Goal: Information Seeking & Learning: Find specific fact

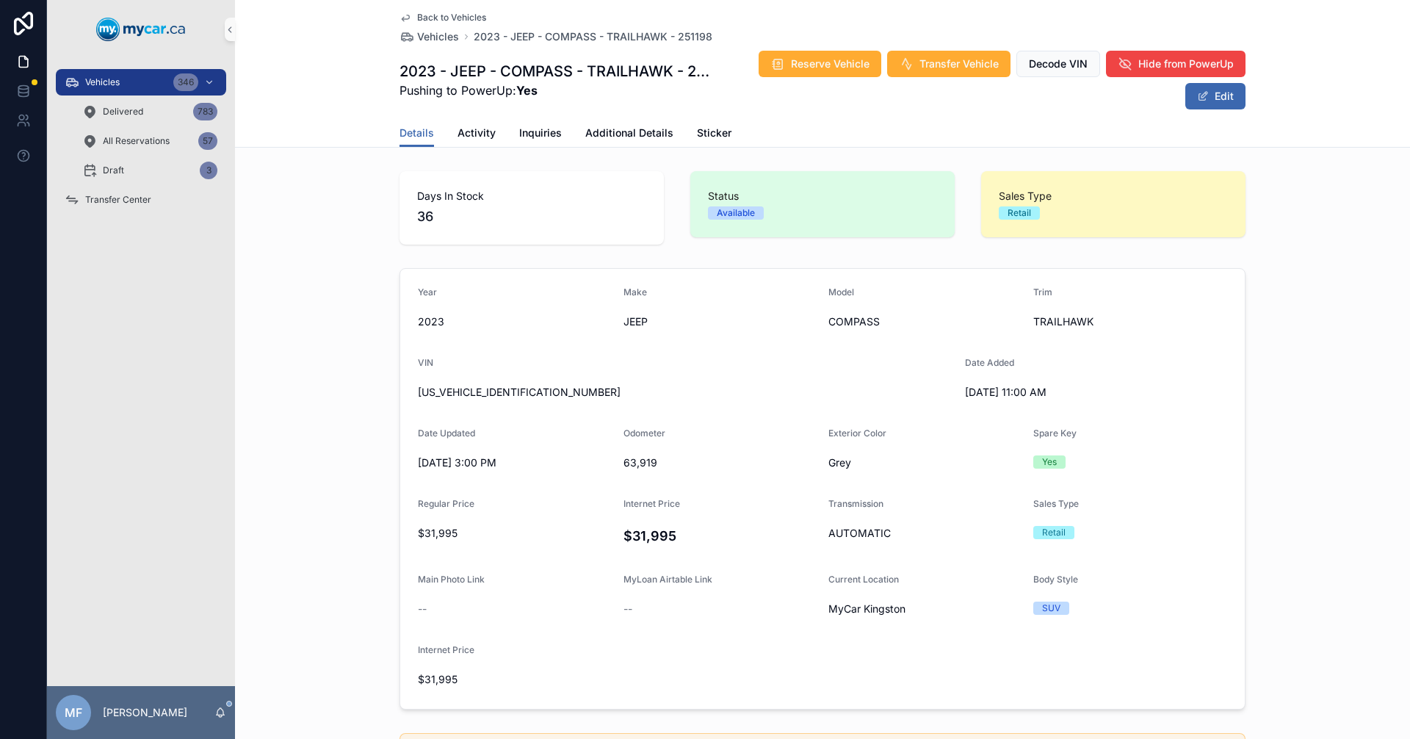
click at [223, 372] on div "Vehicles 346 Delivered 783 All Reservations 57 Draft 3 Transfer Center" at bounding box center [141, 372] width 188 height 627
click at [432, 35] on span "Vehicles" at bounding box center [438, 36] width 42 height 15
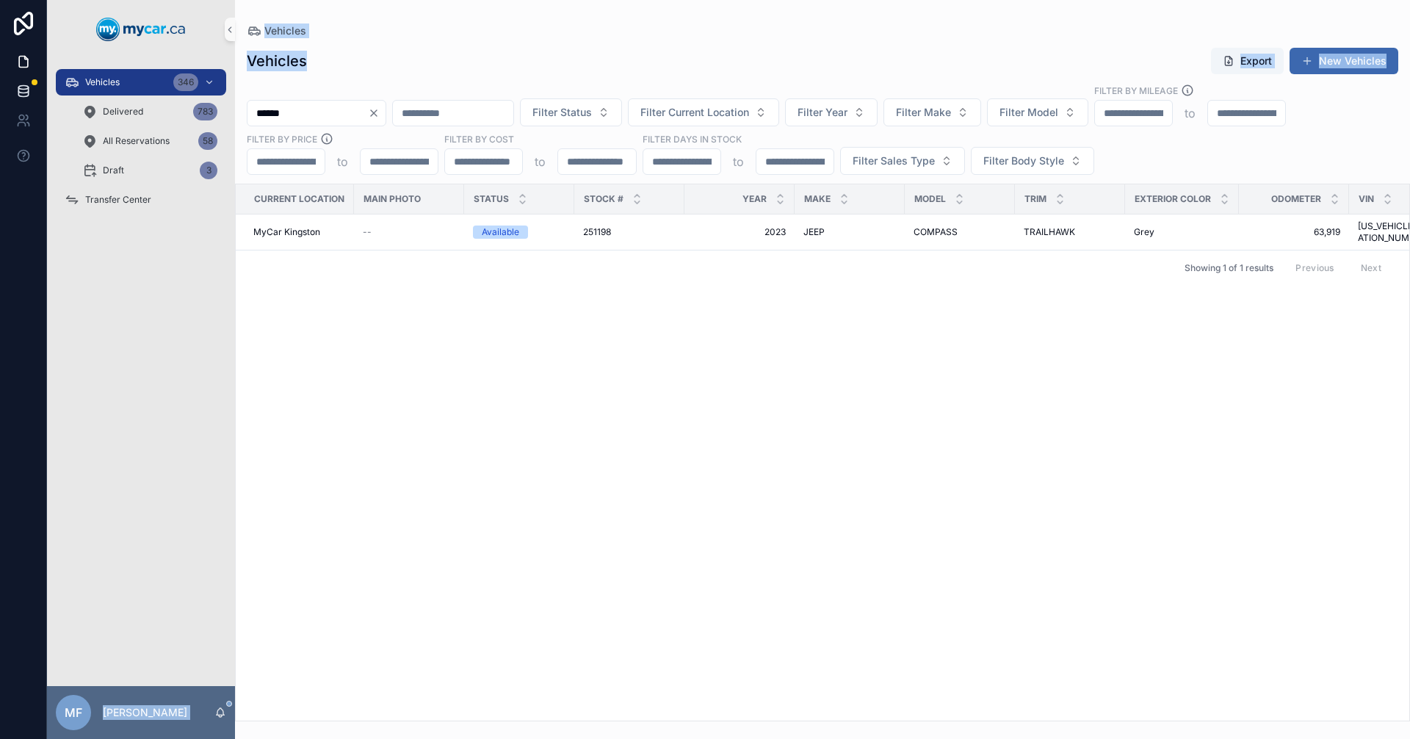
drag, startPoint x: 365, startPoint y: 101, endPoint x: 33, endPoint y: 95, distance: 331.9
click at [32, 95] on div "Vehicles 346 Delivered 783 All Reservations 58 Draft 3 Transfer Center MF [PERS…" at bounding box center [705, 369] width 1410 height 739
click at [338, 114] on input "******" at bounding box center [307, 113] width 120 height 21
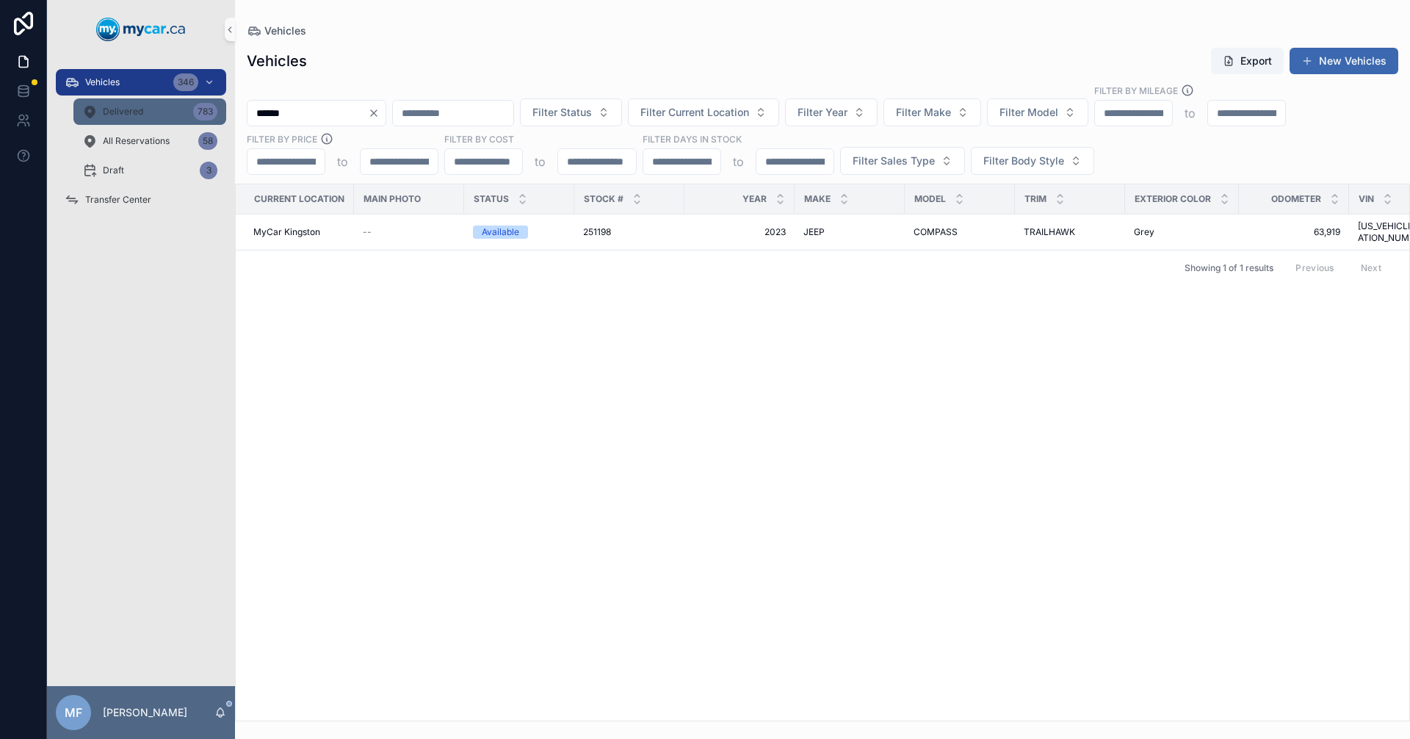
drag, startPoint x: 360, startPoint y: 119, endPoint x: 152, endPoint y: 107, distance: 208.1
click at [152, 107] on div "Vehicles 346 Delivered 783 All Reservations 58 Draft 3 Transfer Center MF [PERS…" at bounding box center [728, 369] width 1363 height 739
click at [359, 118] on input "******" at bounding box center [307, 113] width 120 height 21
drag, startPoint x: 358, startPoint y: 114, endPoint x: 255, endPoint y: 115, distance: 102.8
click at [255, 115] on input "******" at bounding box center [307, 113] width 120 height 21
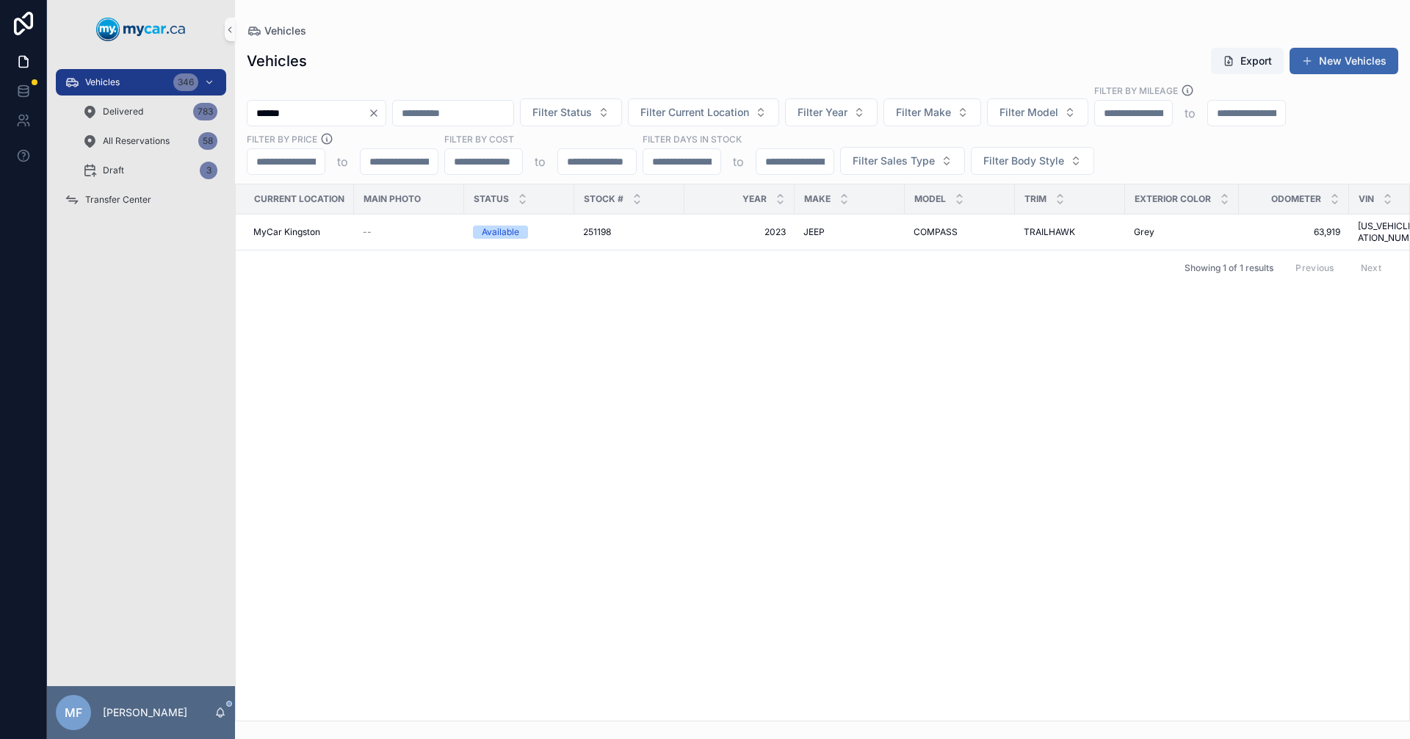
type input "******"
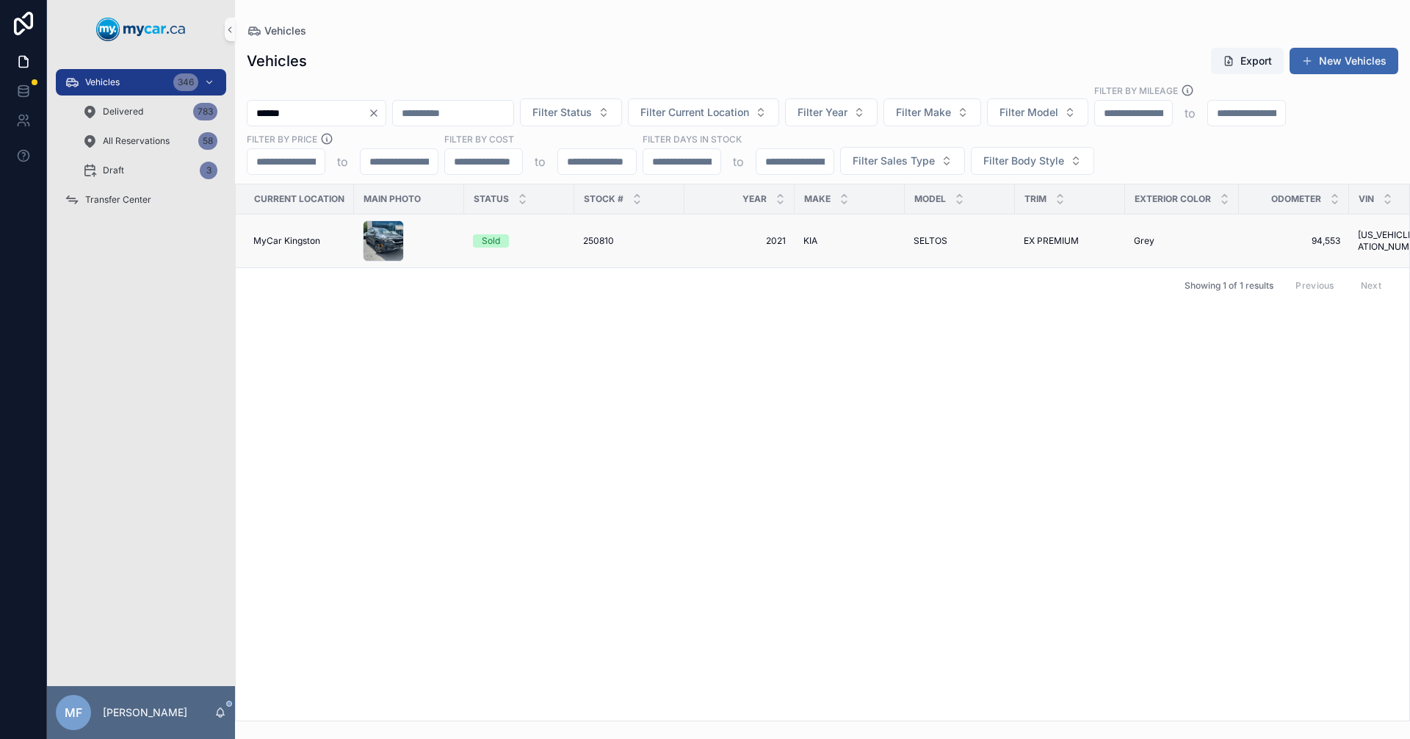
click at [594, 243] on span "250810" at bounding box center [598, 241] width 31 height 12
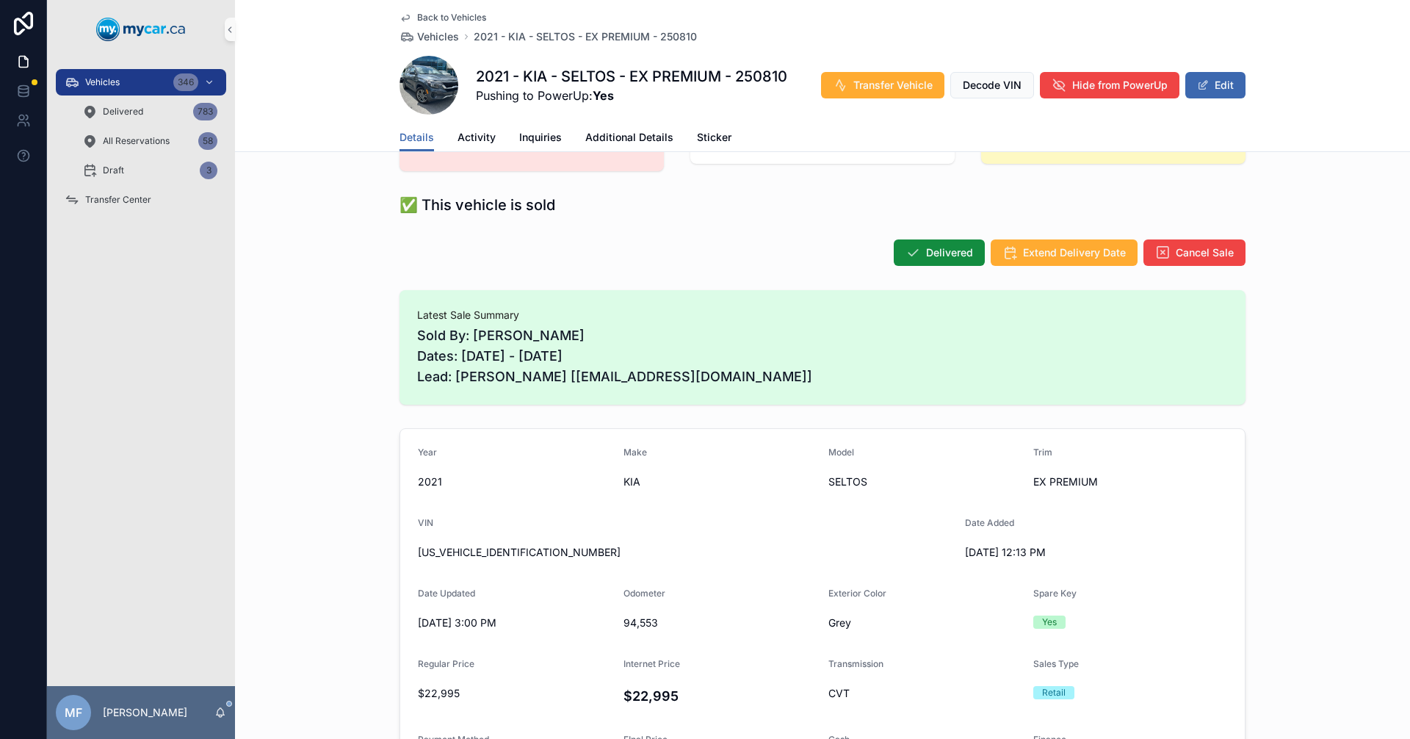
scroll to position [73, 0]
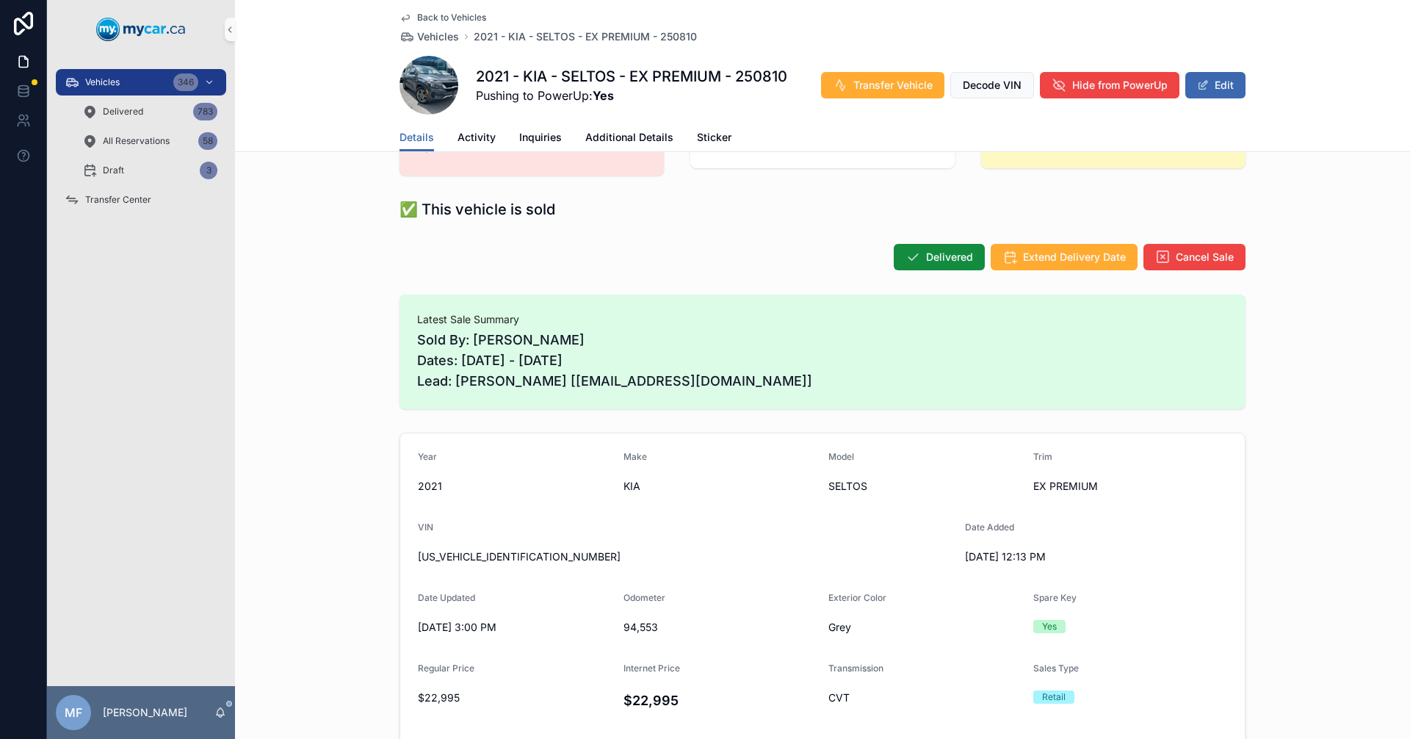
click at [498, 556] on span "[US_VEHICLE_IDENTIFICATION_NUMBER]" at bounding box center [685, 556] width 535 height 15
copy span "[US_VEHICLE_IDENTIFICATION_NUMBER]"
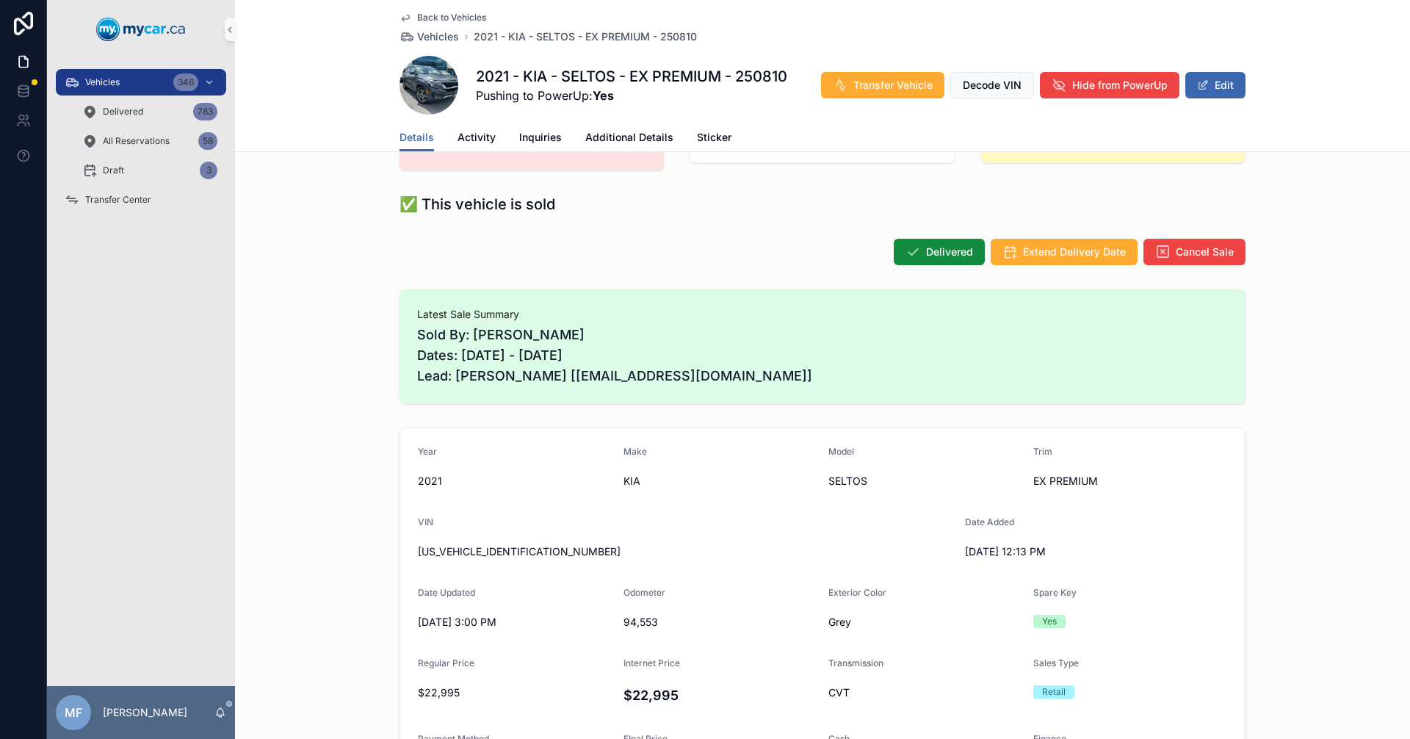
scroll to position [0, 0]
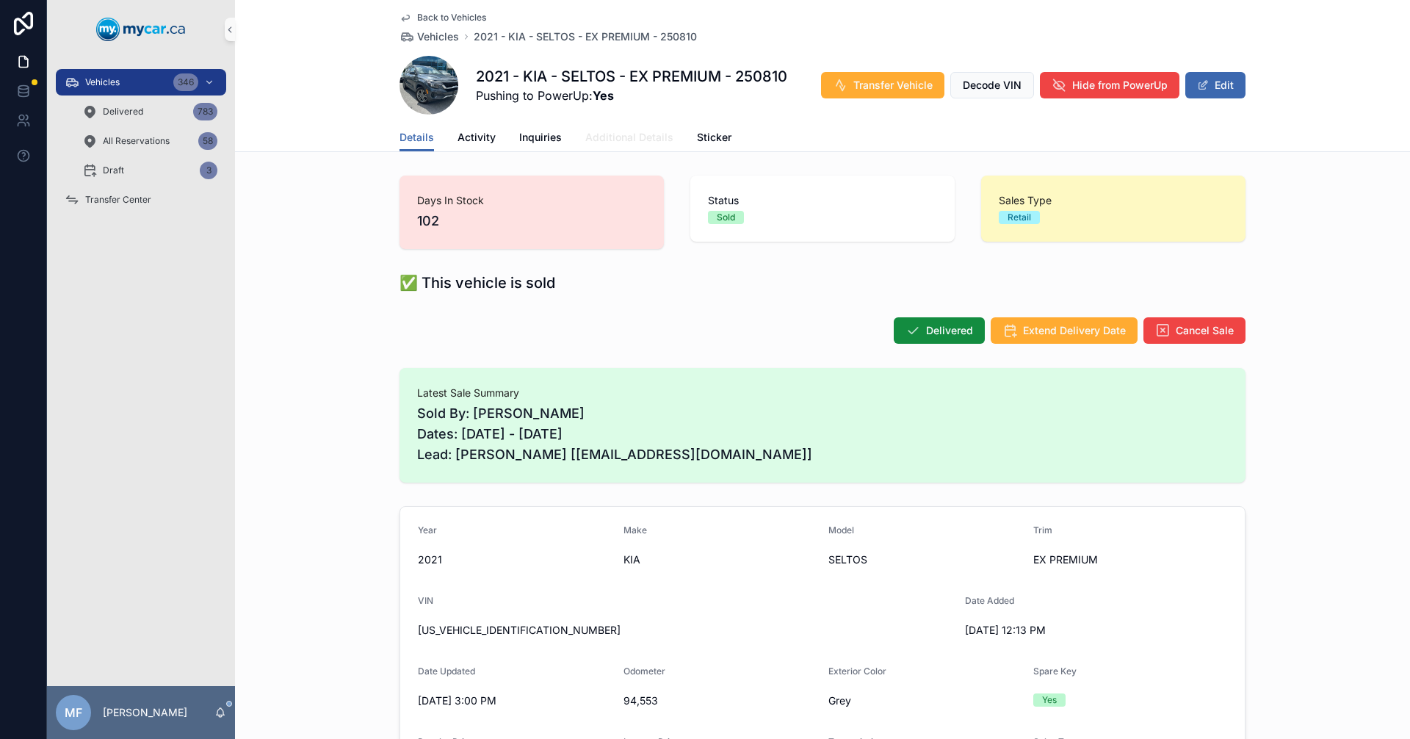
click at [635, 145] on link "Additional Details" at bounding box center [629, 138] width 88 height 29
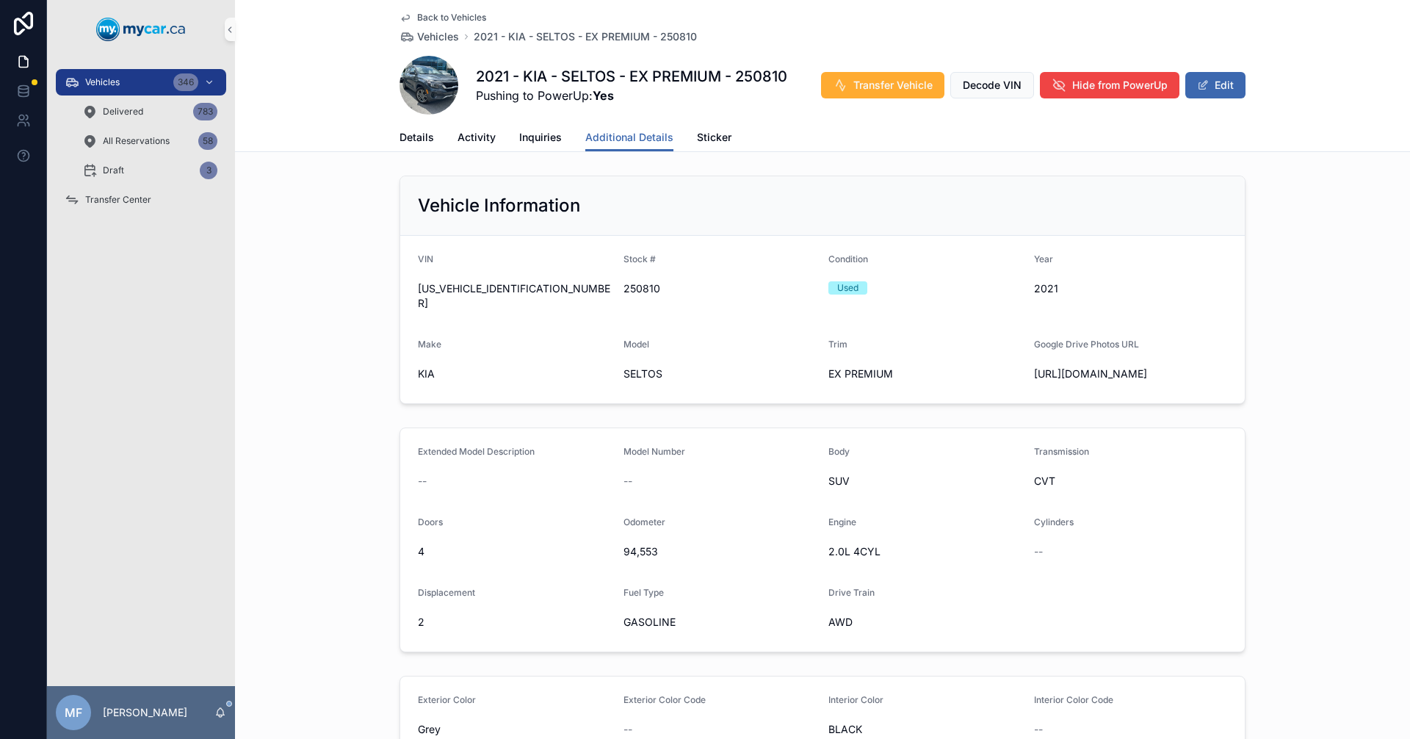
drag, startPoint x: 888, startPoint y: 599, endPoint x: 436, endPoint y: 513, distance: 459.6
click at [704, 579] on form "Extended Model Description -- Model Number -- Body SUV Transmission CVT Doors 4…" at bounding box center [822, 539] width 844 height 223
click at [836, 488] on span "SUV" at bounding box center [925, 481] width 194 height 15
drag, startPoint x: 873, startPoint y: 631, endPoint x: 667, endPoint y: 582, distance: 211.2
click at [807, 615] on form "Extended Model Description -- Model Number -- Body SUV Transmission CVT Doors 4…" at bounding box center [822, 539] width 844 height 223
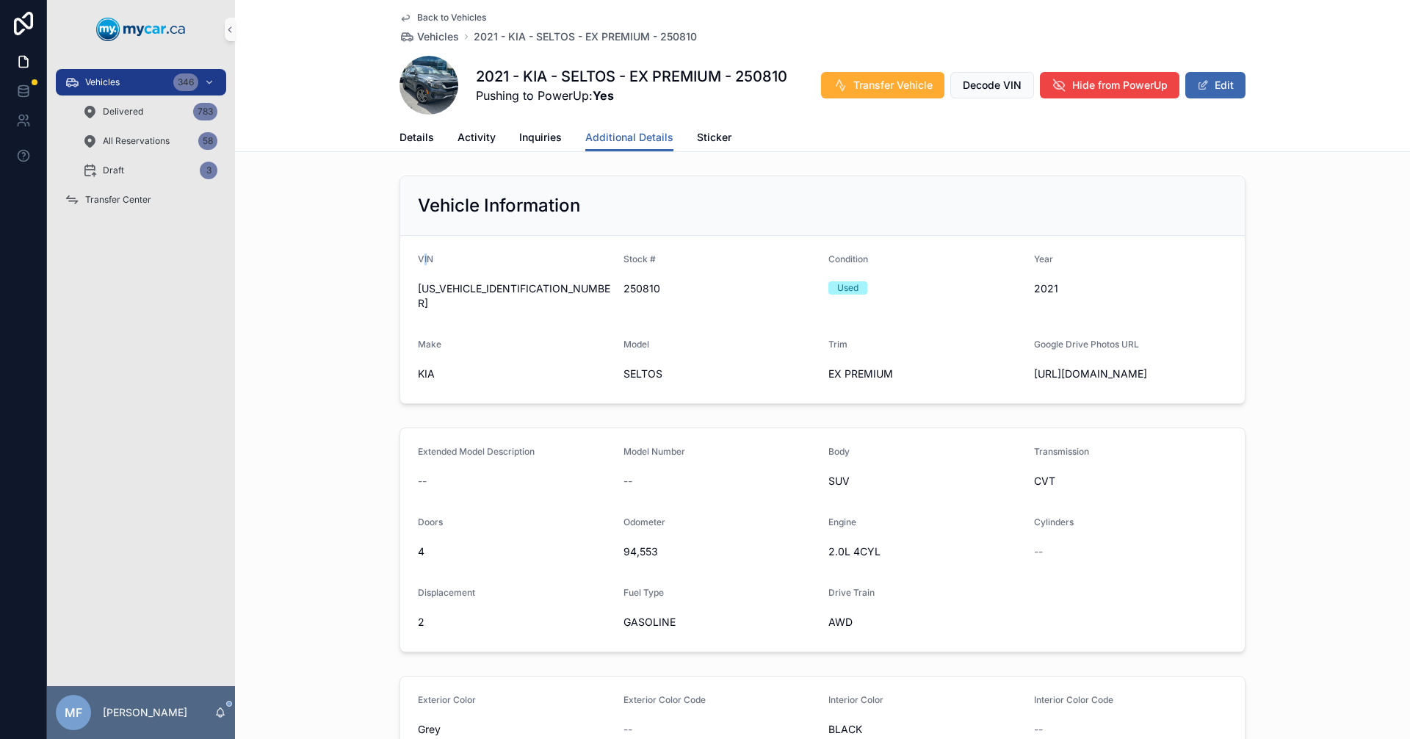
drag, startPoint x: 416, startPoint y: 254, endPoint x: 716, endPoint y: 351, distance: 314.8
click at [561, 297] on div "VIN [US_VEHICLE_IDENTIFICATION_NUMBER]" at bounding box center [515, 284] width 194 height 62
click at [716, 362] on div "SELTOS" at bounding box center [720, 373] width 194 height 23
click at [421, 34] on span "Vehicles" at bounding box center [438, 36] width 42 height 15
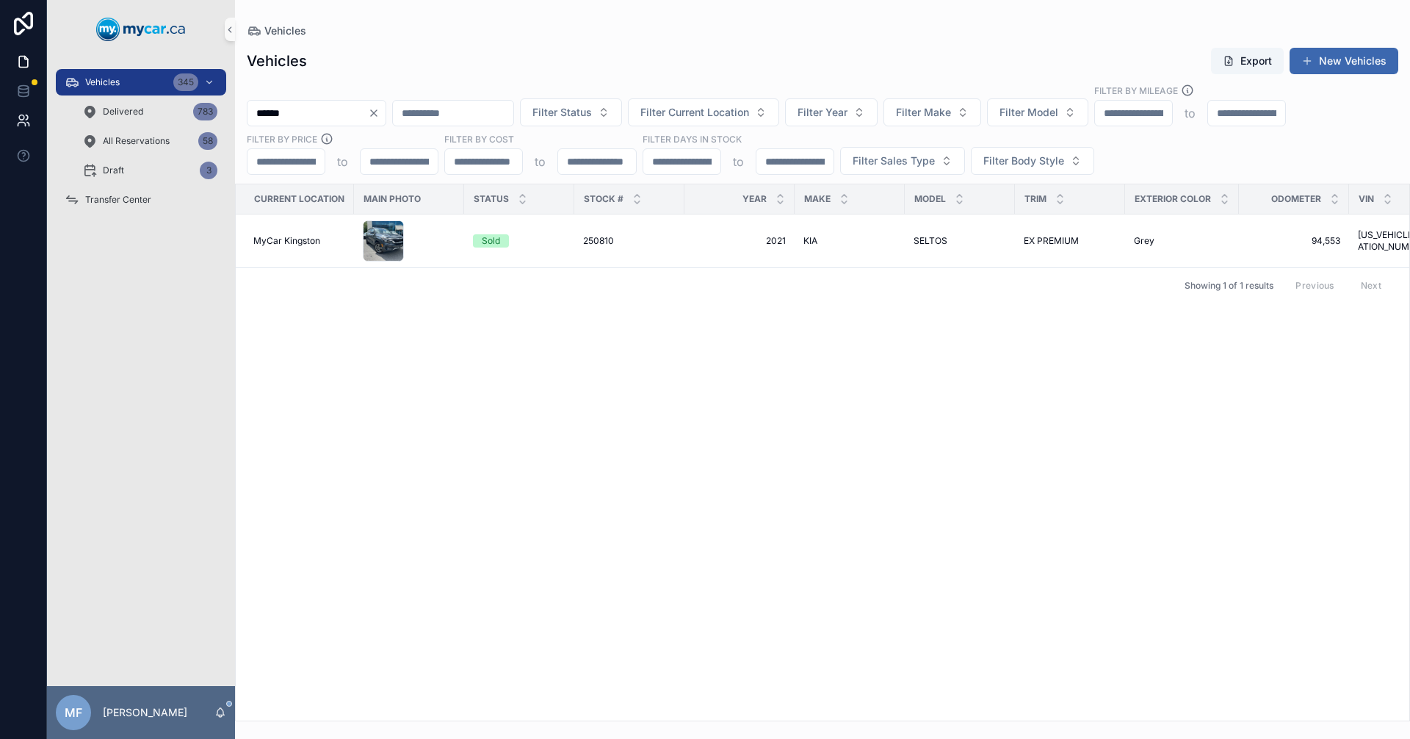
drag, startPoint x: 344, startPoint y: 115, endPoint x: 23, endPoint y: 115, distance: 320.1
click at [23, 115] on div "Vehicles 345 Delivered 783 All Reservations 58 Draft 3 Transfer Center MF [PERS…" at bounding box center [705, 369] width 1410 height 739
type input "*"
type input "******"
click at [837, 241] on span "CHEVROLET" at bounding box center [829, 241] width 53 height 12
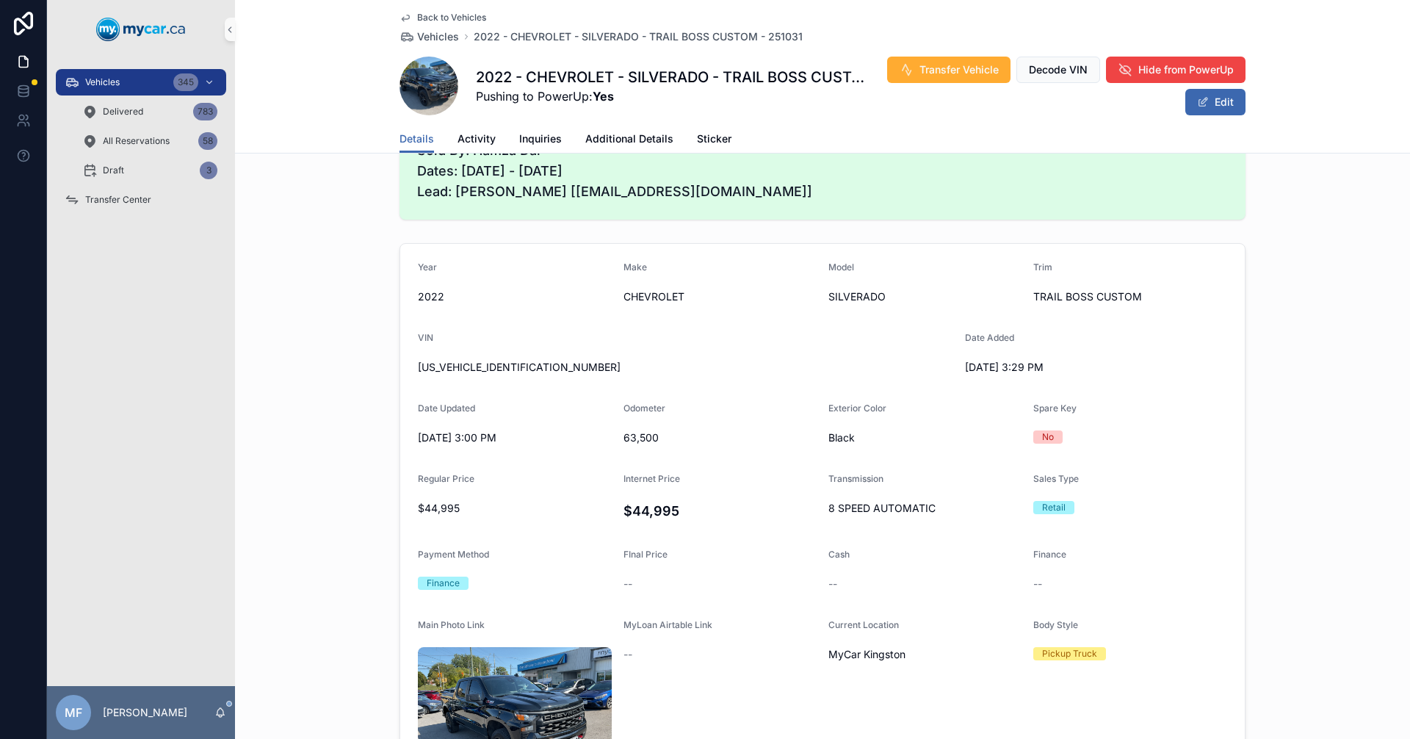
scroll to position [73, 0]
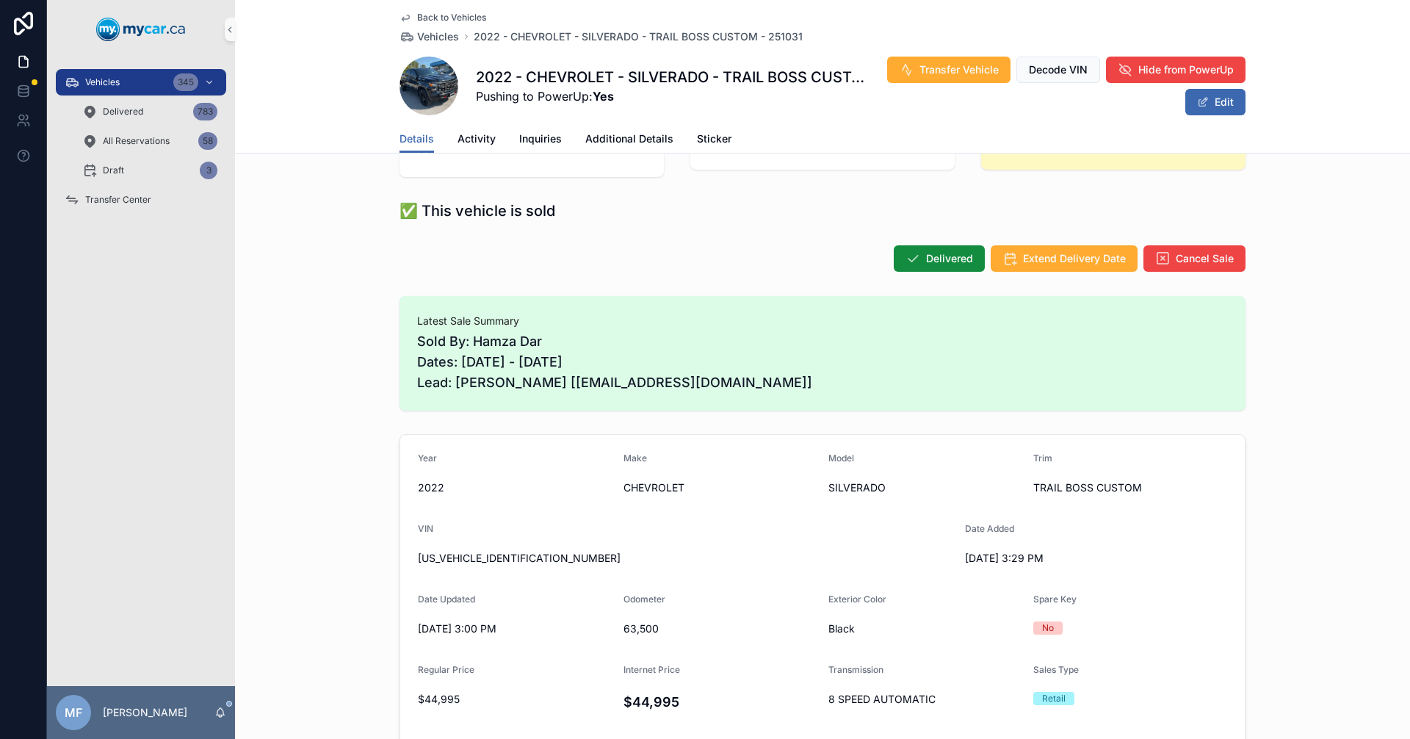
click at [488, 563] on span "[US_VEHICLE_IDENTIFICATION_NUMBER]" at bounding box center [685, 558] width 535 height 15
copy span "[US_VEHICLE_IDENTIFICATION_NUMBER]"
click at [443, 559] on span "[US_VEHICLE_IDENTIFICATION_NUMBER]" at bounding box center [685, 558] width 535 height 15
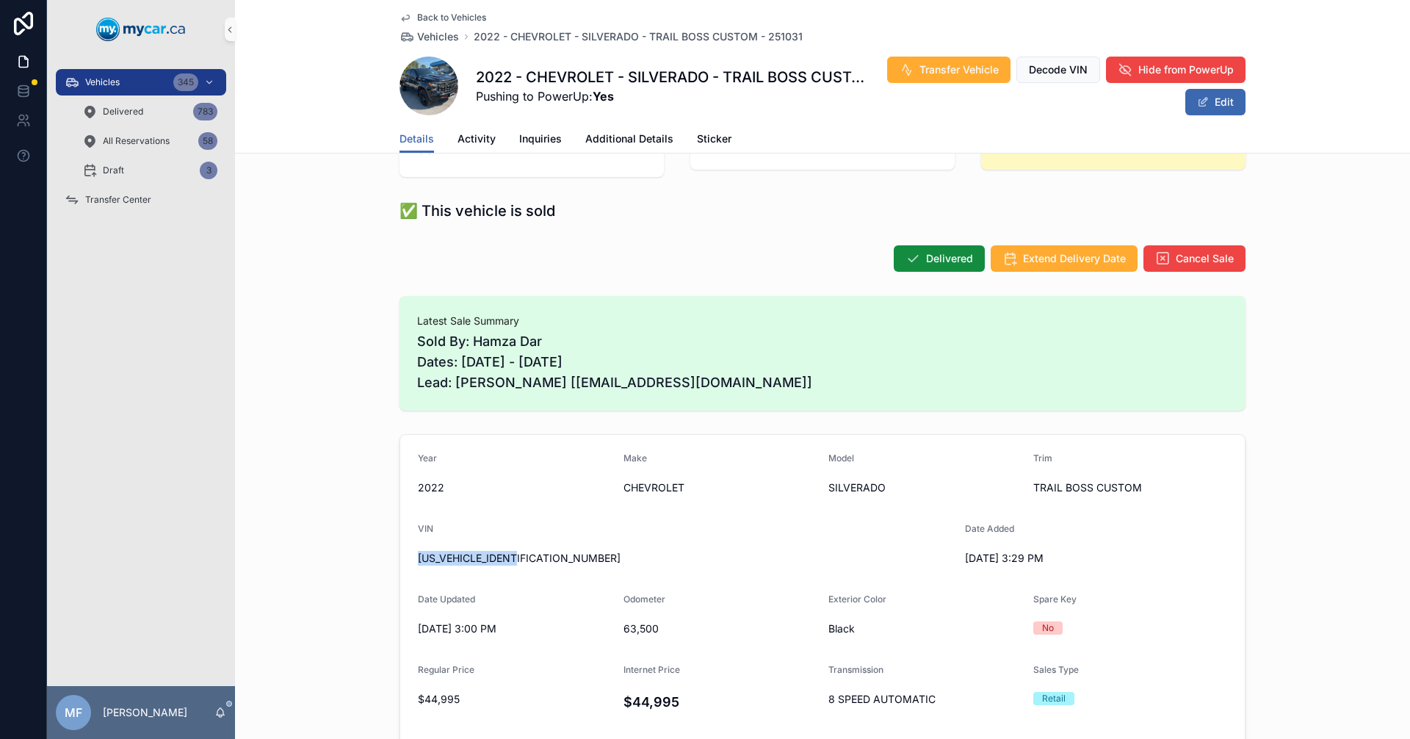
copy span "[US_VEHICLE_IDENTIFICATION_NUMBER]"
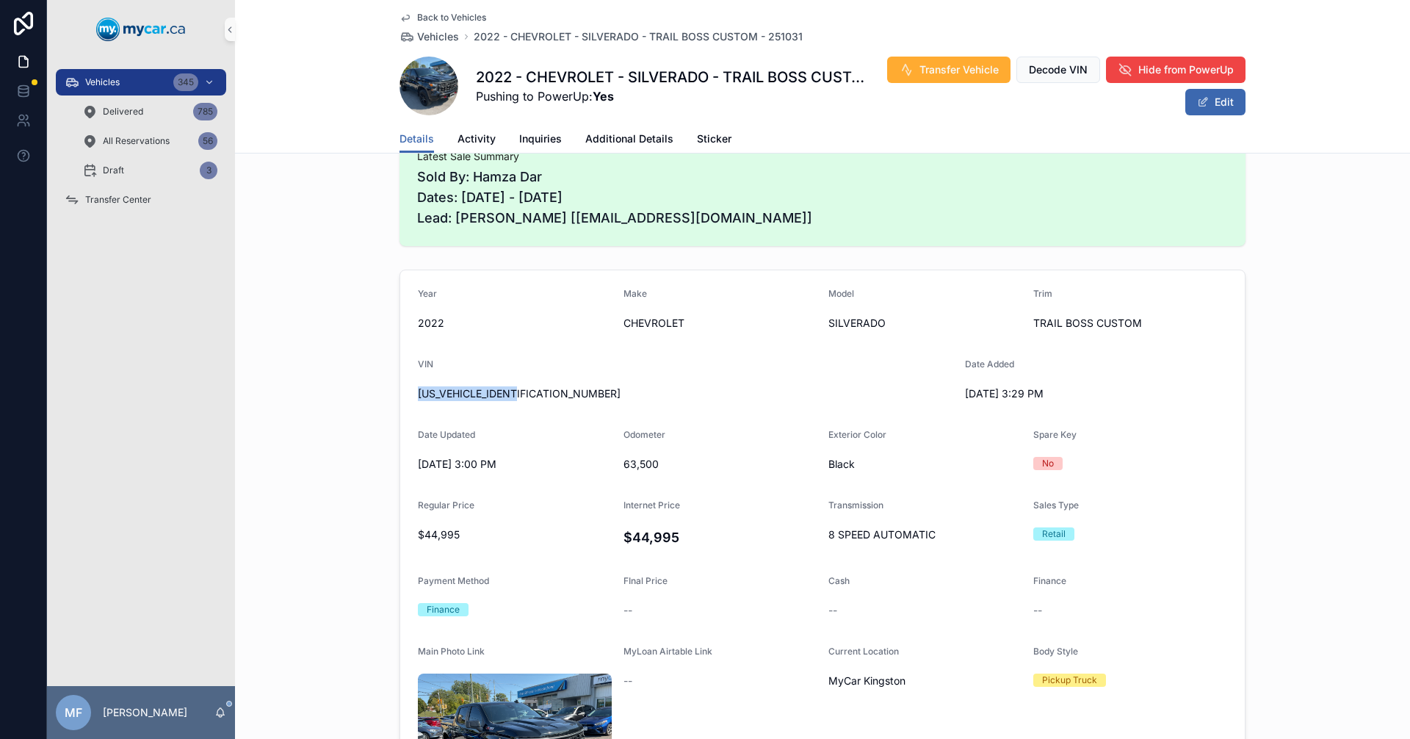
scroll to position [0, 0]
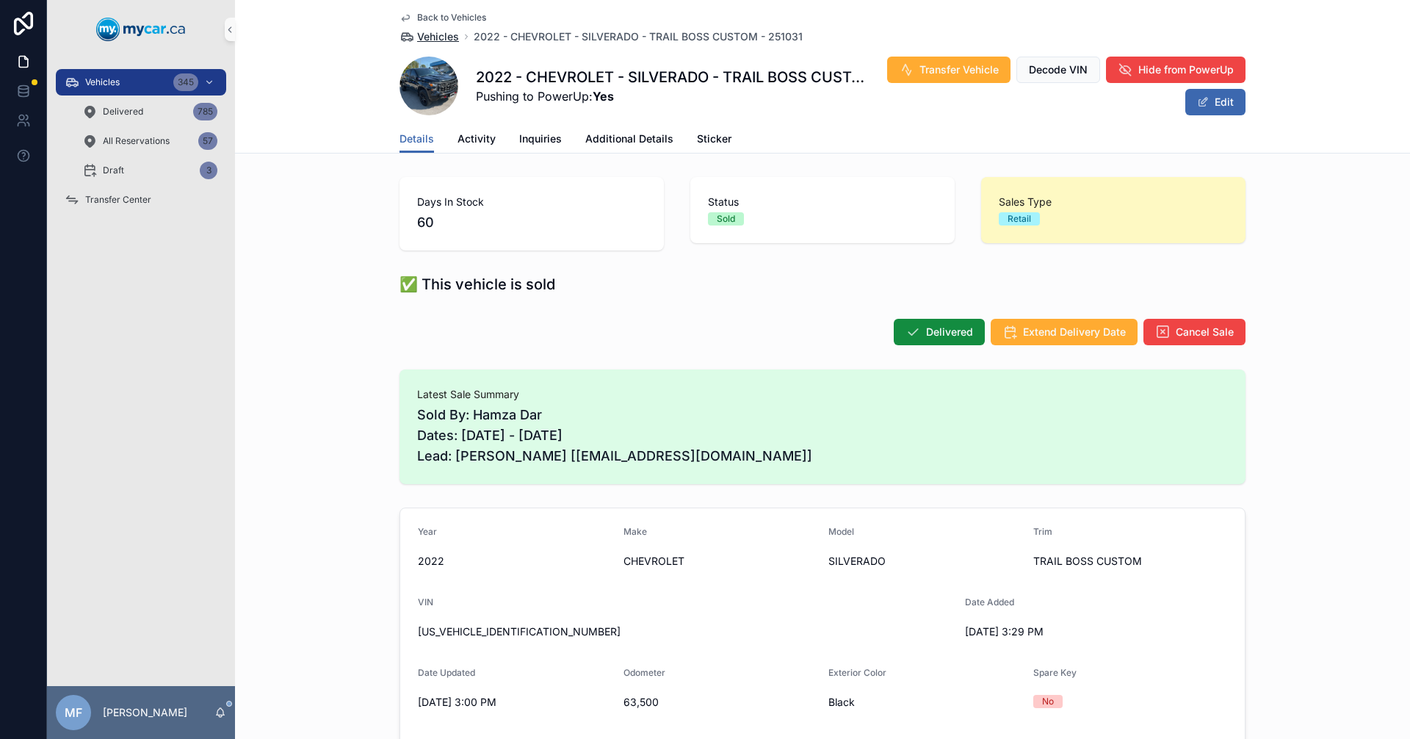
click at [438, 35] on span "Vehicles" at bounding box center [438, 36] width 42 height 15
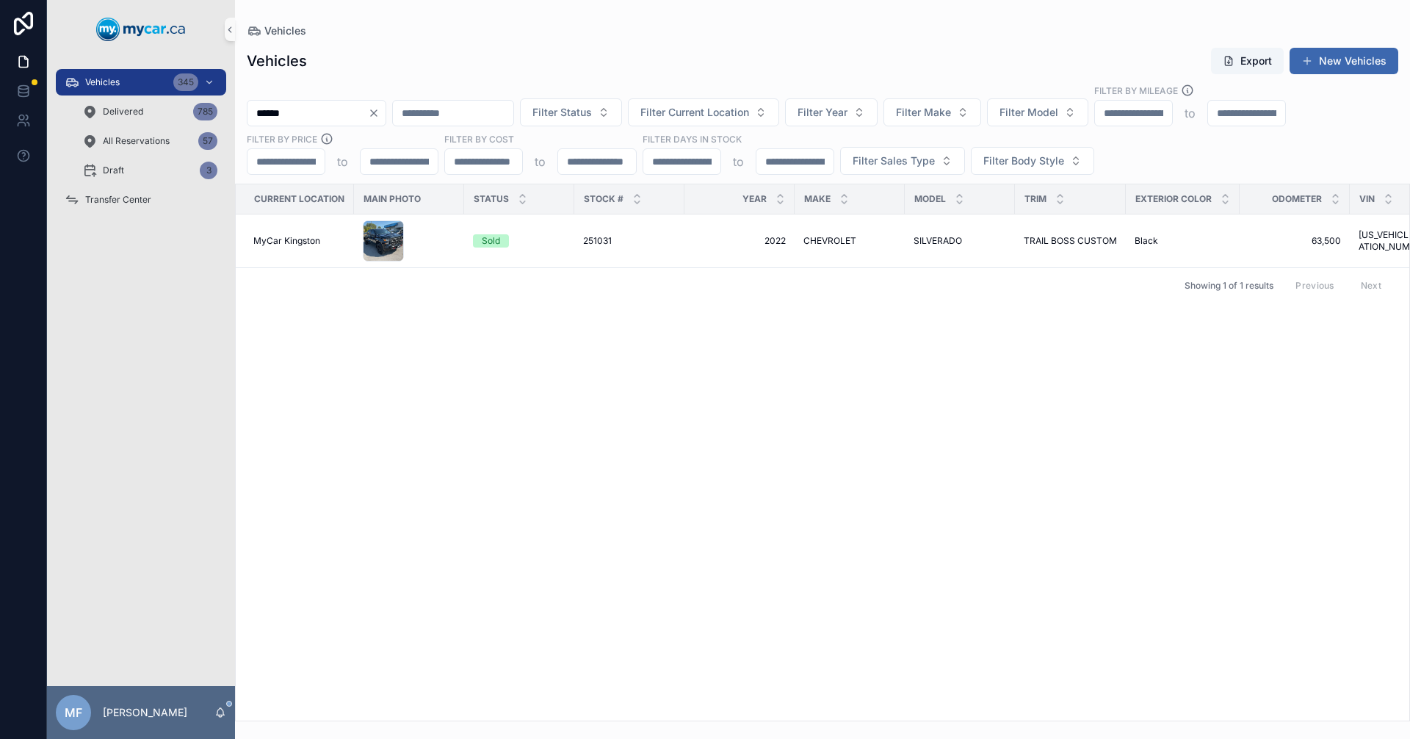
drag, startPoint x: 347, startPoint y: 114, endPoint x: 244, endPoint y: 119, distance: 102.9
click at [244, 119] on div "****** Filter Status Filter Current Location Filter Year Filter Make Filter Mod…" at bounding box center [822, 129] width 1175 height 91
type input "******"
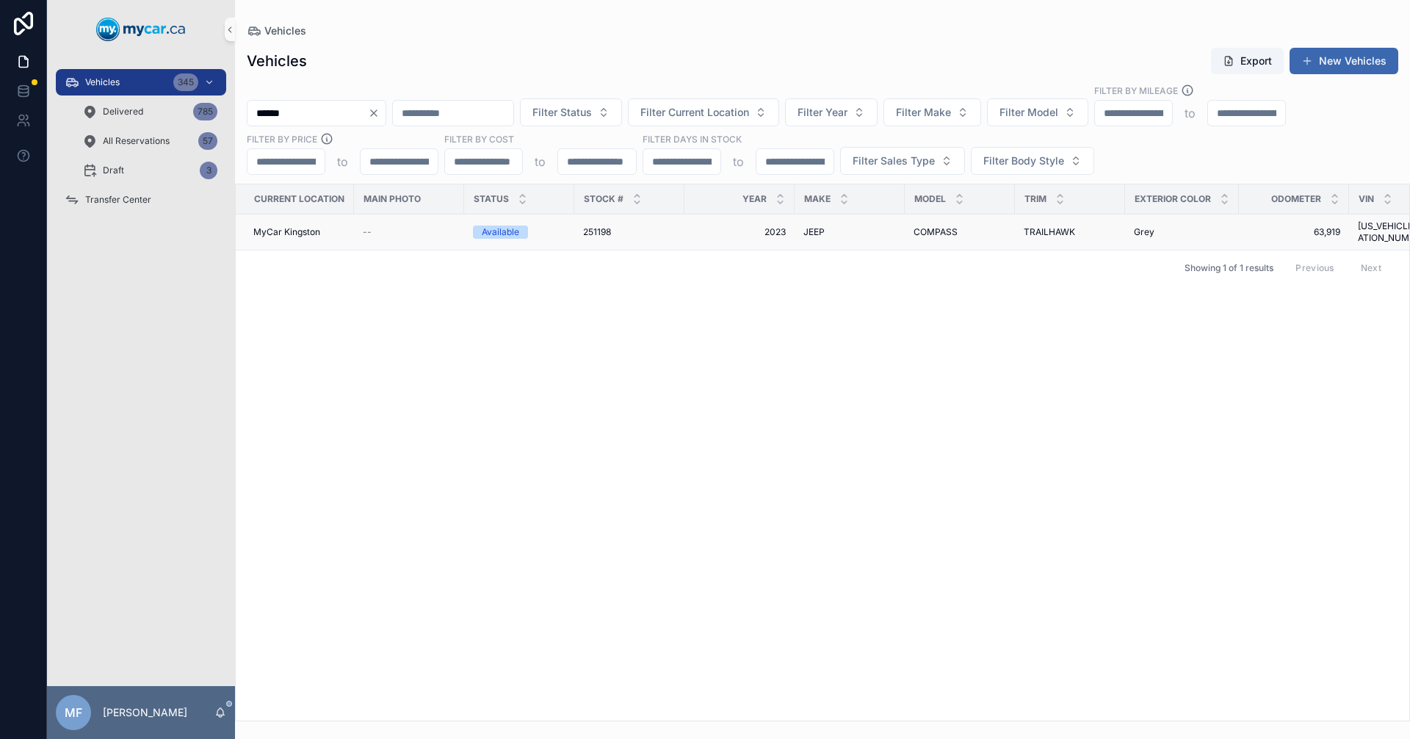
click at [615, 227] on div "251198 251198" at bounding box center [629, 232] width 93 height 12
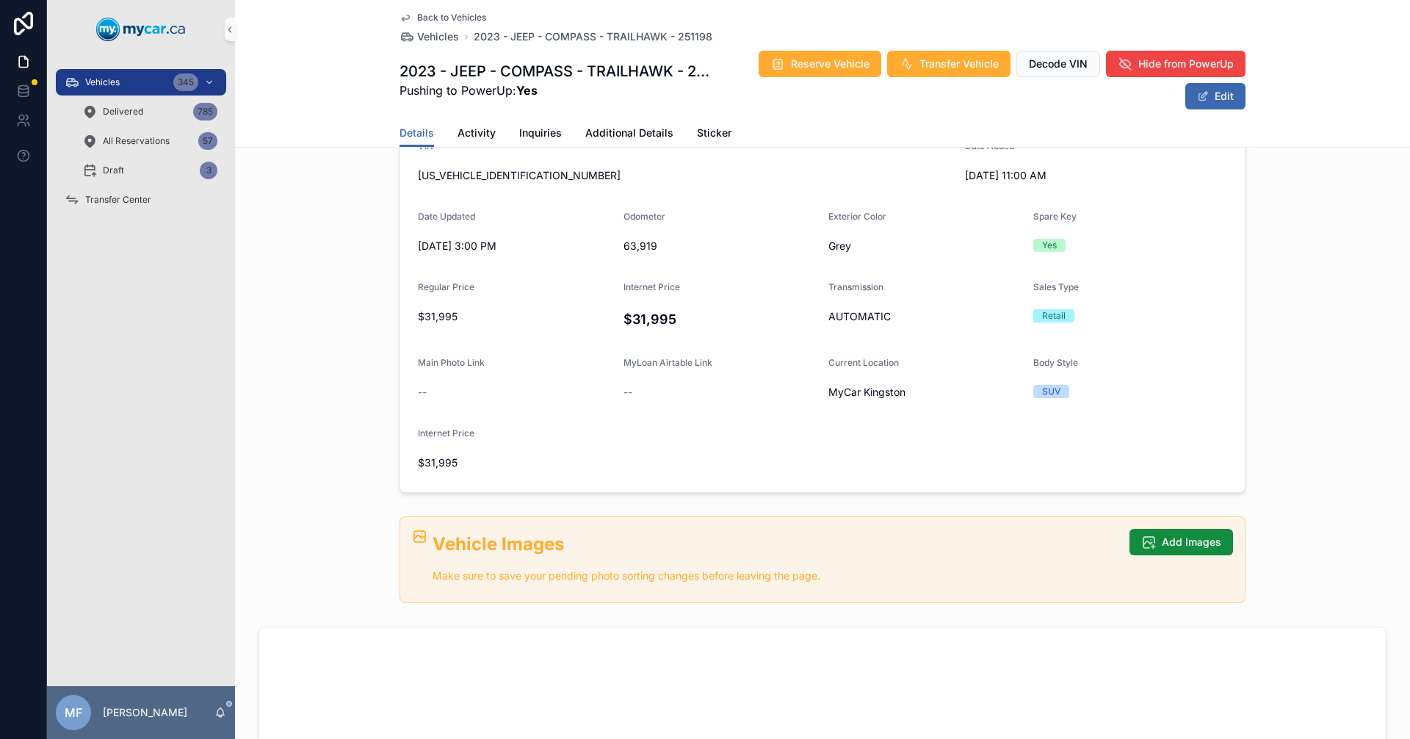
scroll to position [367, 0]
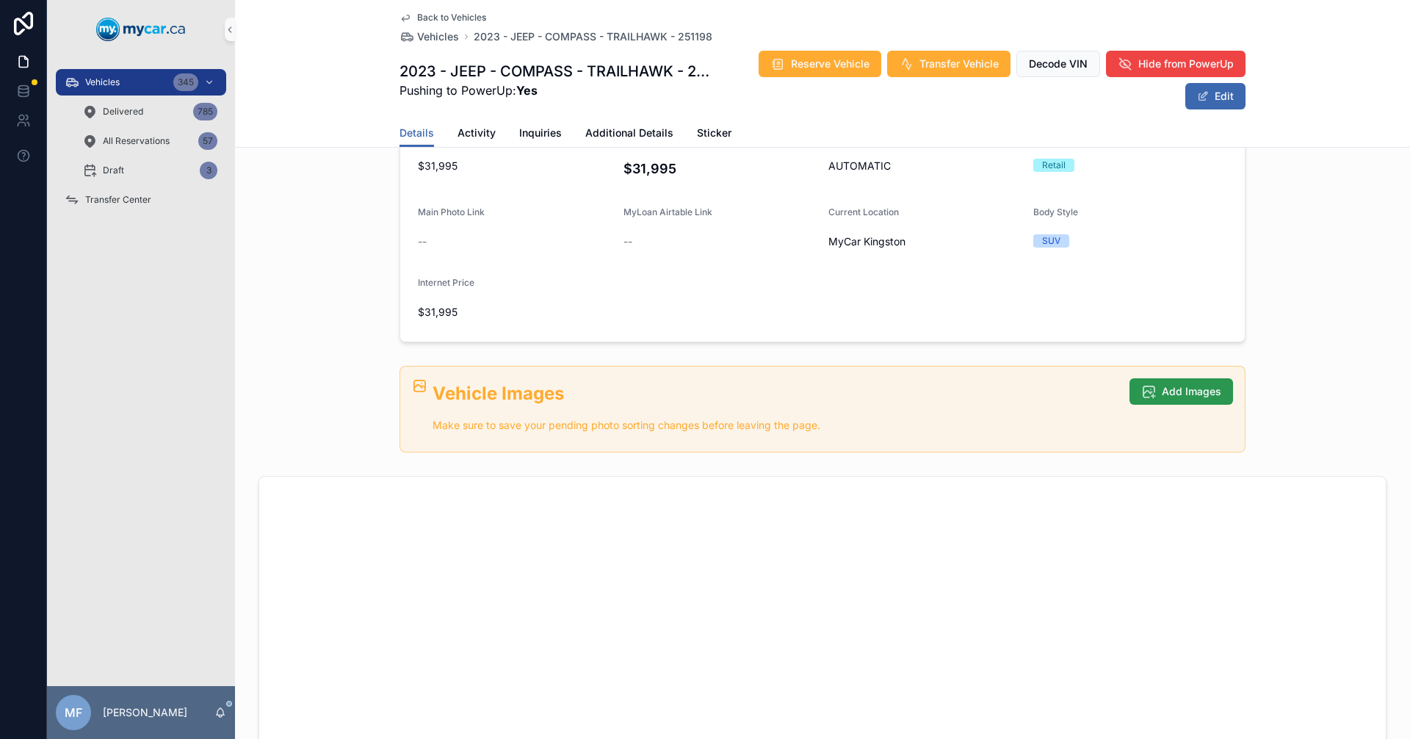
click at [1180, 386] on span "Add Images" at bounding box center [1191, 391] width 59 height 15
click at [1175, 386] on span "Add Images" at bounding box center [1191, 391] width 59 height 15
